Goal: Information Seeking & Learning: Learn about a topic

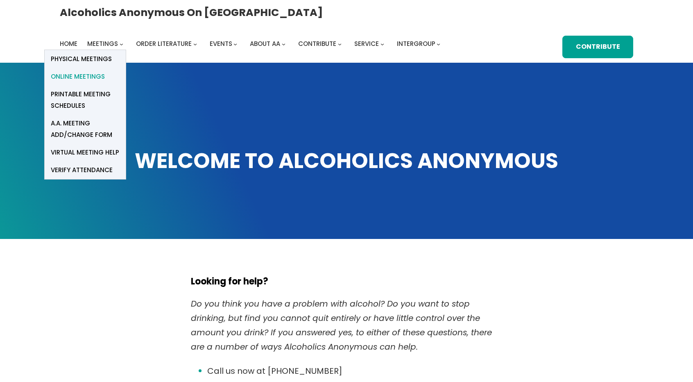
click at [105, 71] on span "Online Meetings" at bounding box center [78, 76] width 54 height 11
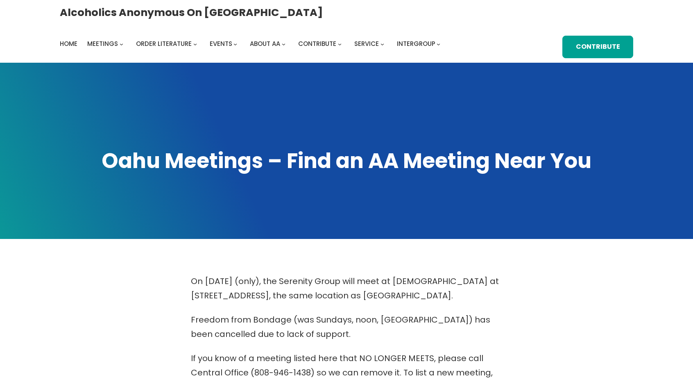
click at [278, 45] on div "Alcoholics Anonymous on [GEOGRAPHIC_DATA] Home Meetings Physical Meetings Onlin…" at bounding box center [346, 32] width 573 height 54
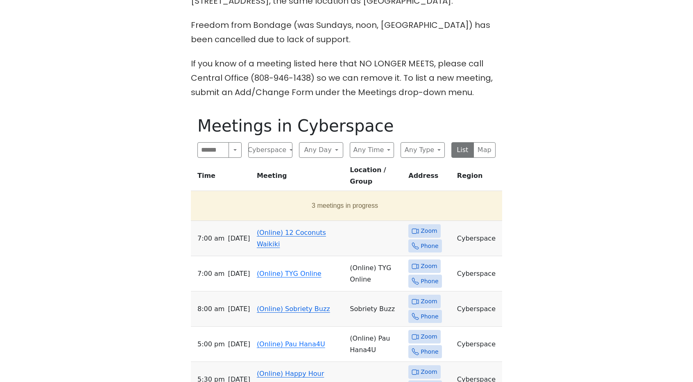
scroll to position [295, 0]
click at [421, 225] on span "Zoom" at bounding box center [429, 230] width 16 height 10
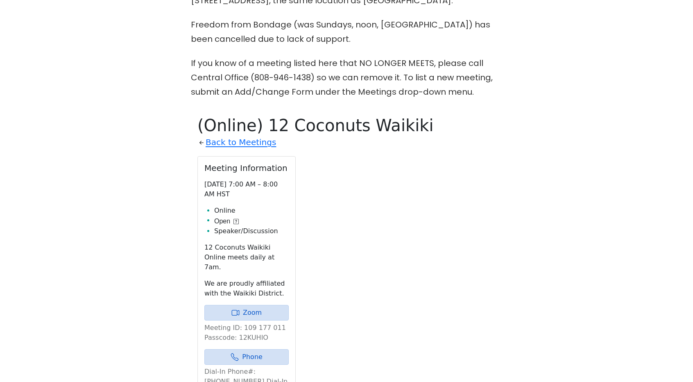
scroll to position [404, 0]
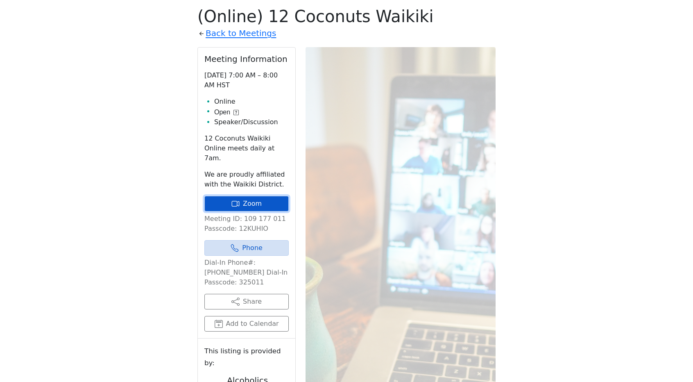
click at [255, 196] on link "Zoom" at bounding box center [246, 204] width 84 height 16
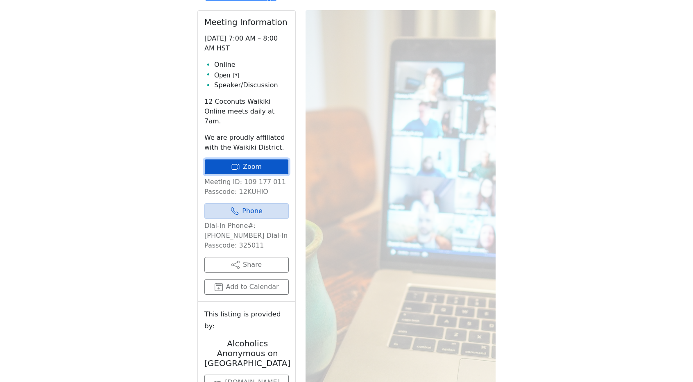
scroll to position [438, 0]
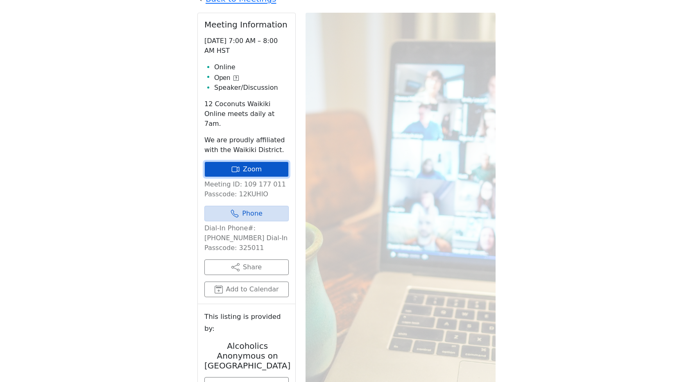
click at [245, 161] on link "Zoom" at bounding box center [246, 169] width 84 height 16
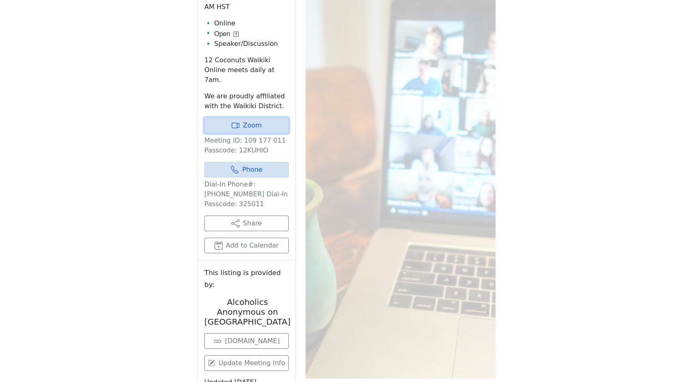
scroll to position [482, 0]
click at [232, 121] on icon at bounding box center [235, 125] width 8 height 8
click at [272, 117] on link "Zoom" at bounding box center [246, 125] width 84 height 16
